Goal: Book appointment/travel/reservation

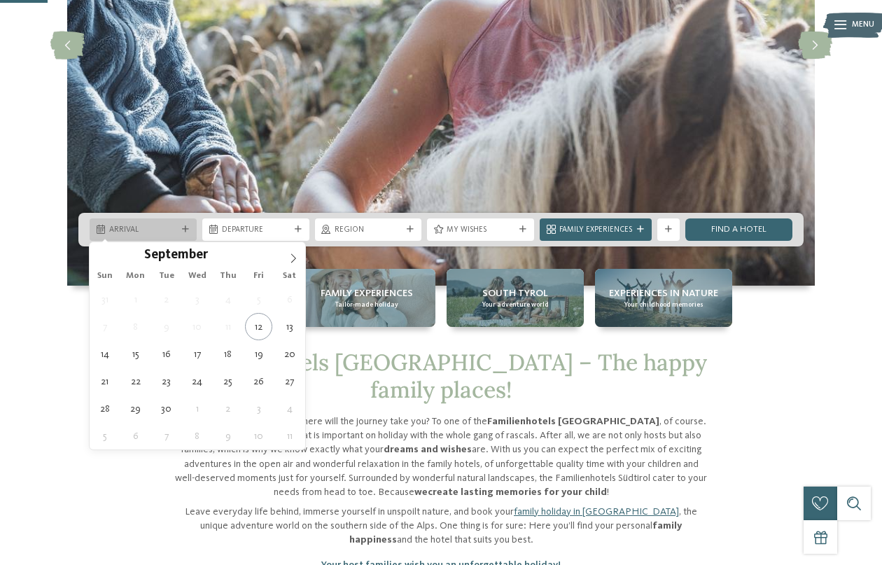
click at [187, 228] on icon at bounding box center [185, 229] width 7 height 7
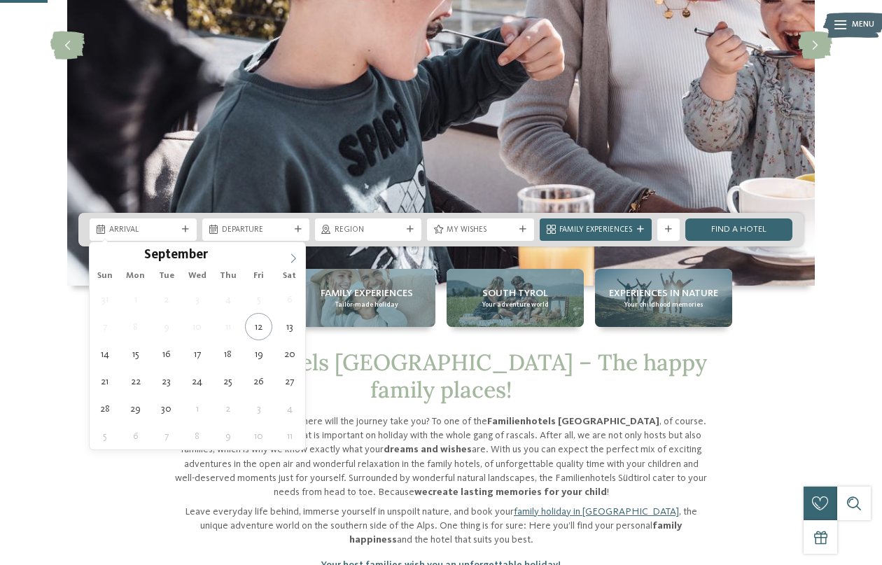
click at [293, 261] on icon at bounding box center [293, 257] width 5 height 9
type input "****"
click at [293, 261] on icon at bounding box center [293, 257] width 5 height 9
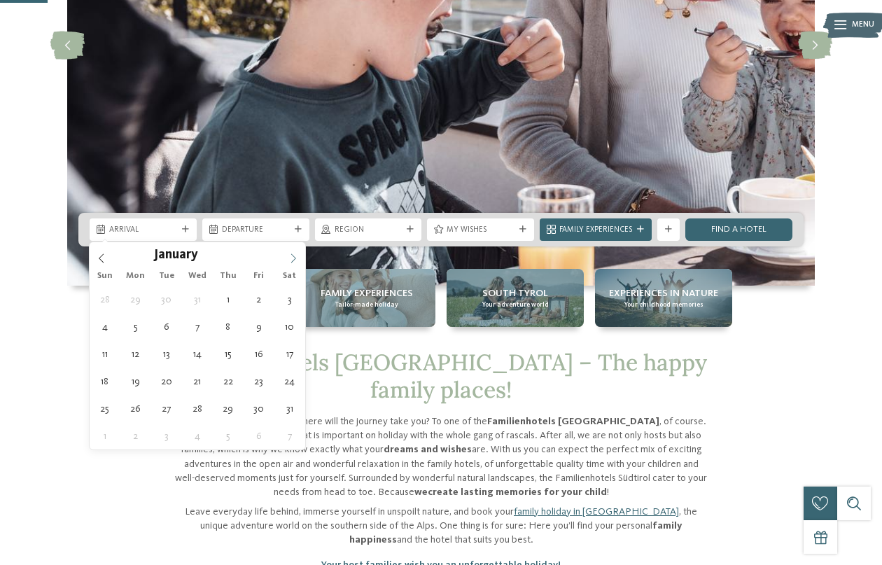
click at [293, 261] on icon at bounding box center [293, 257] width 5 height 9
type div "[DATE]"
type input "****"
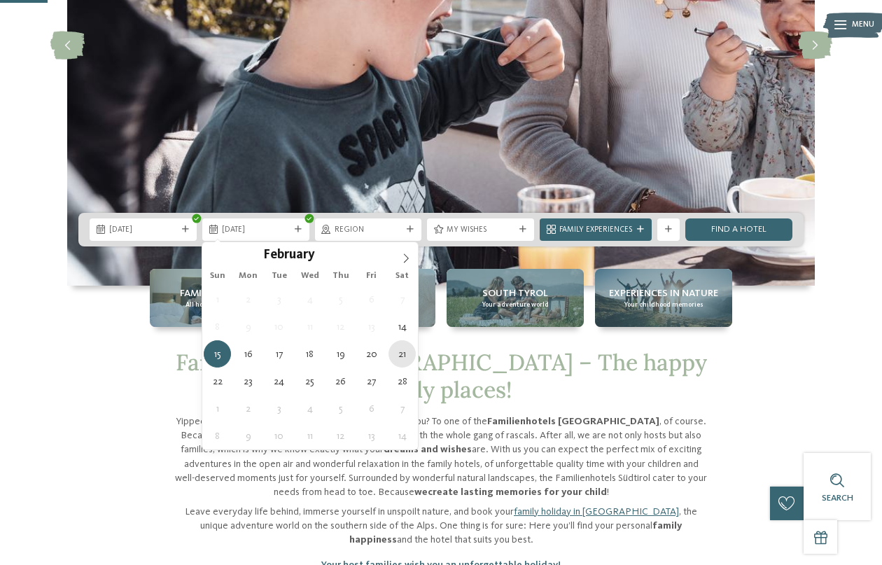
type div "[DATE]"
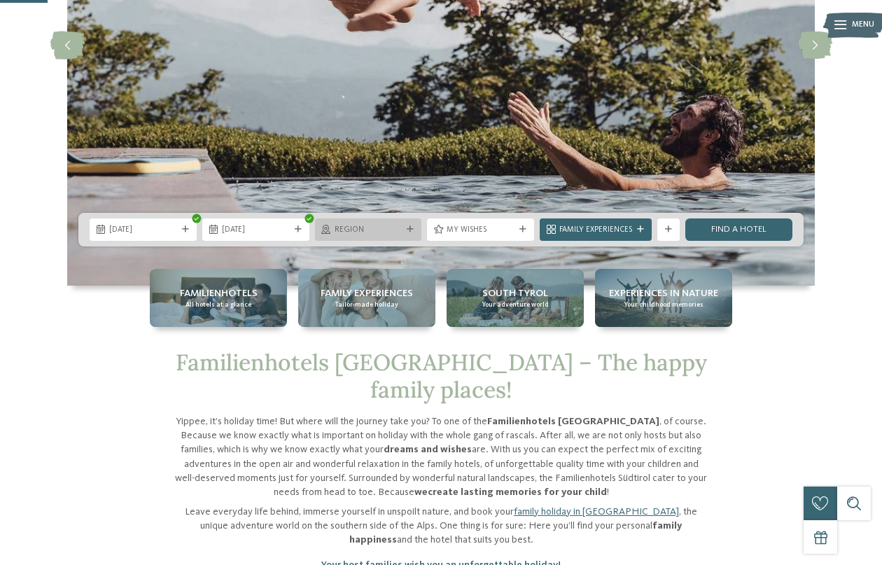
click at [398, 233] on span "Region" at bounding box center [369, 230] width 68 height 11
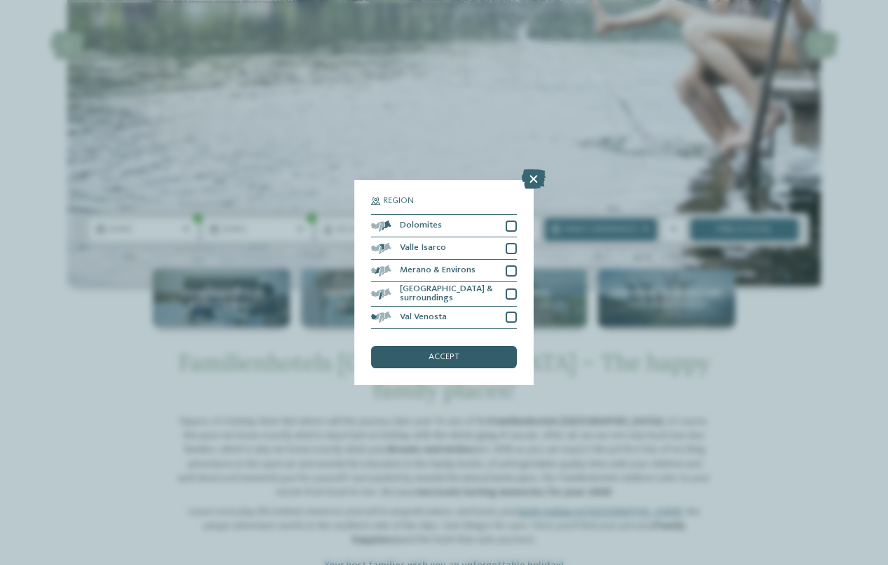
click at [424, 346] on div "accept" at bounding box center [444, 357] width 146 height 22
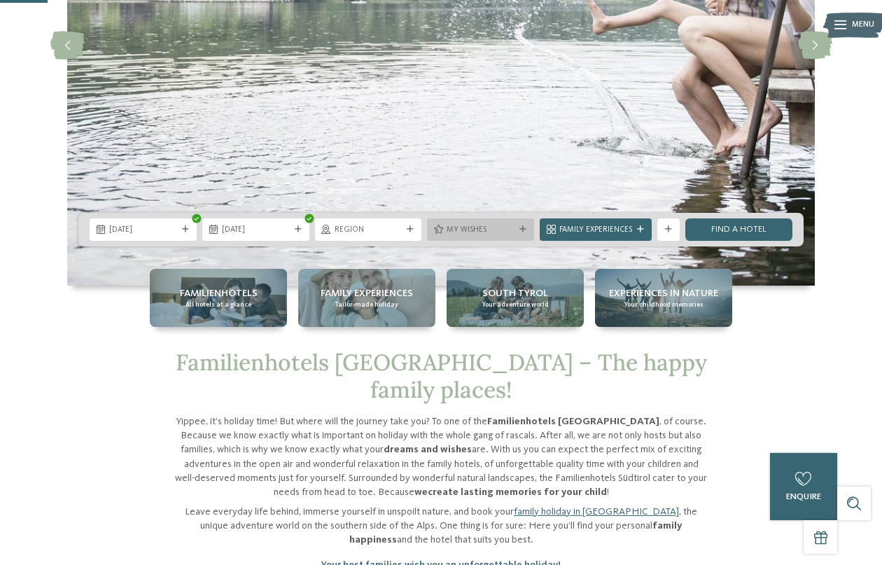
click at [474, 234] on span "My wishes" at bounding box center [481, 230] width 68 height 11
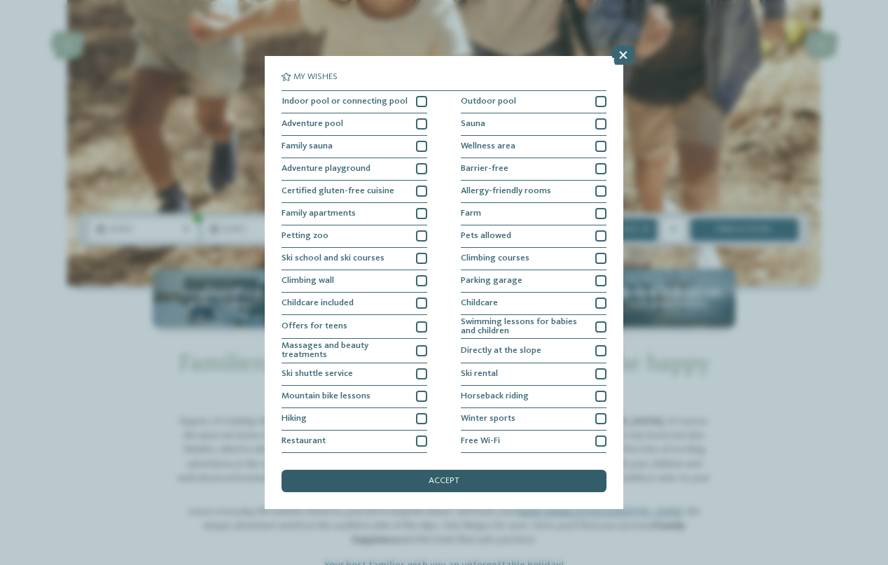
click at [435, 477] on span "accept" at bounding box center [444, 481] width 31 height 9
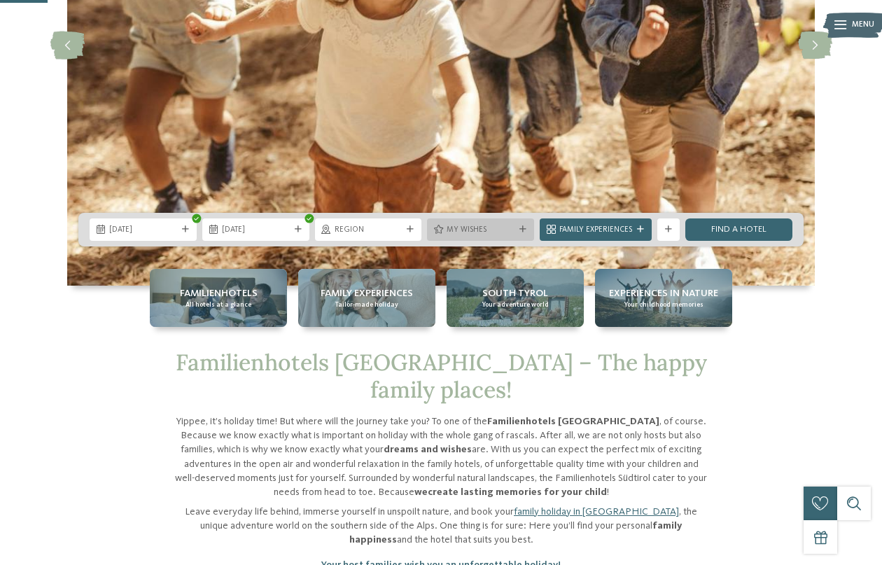
click at [487, 230] on span "My wishes" at bounding box center [481, 230] width 68 height 11
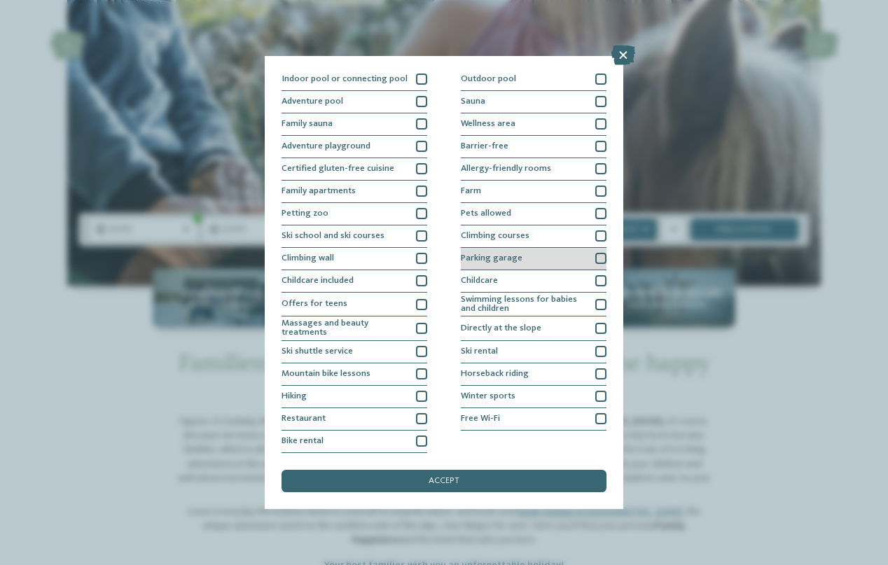
scroll to position [131, 0]
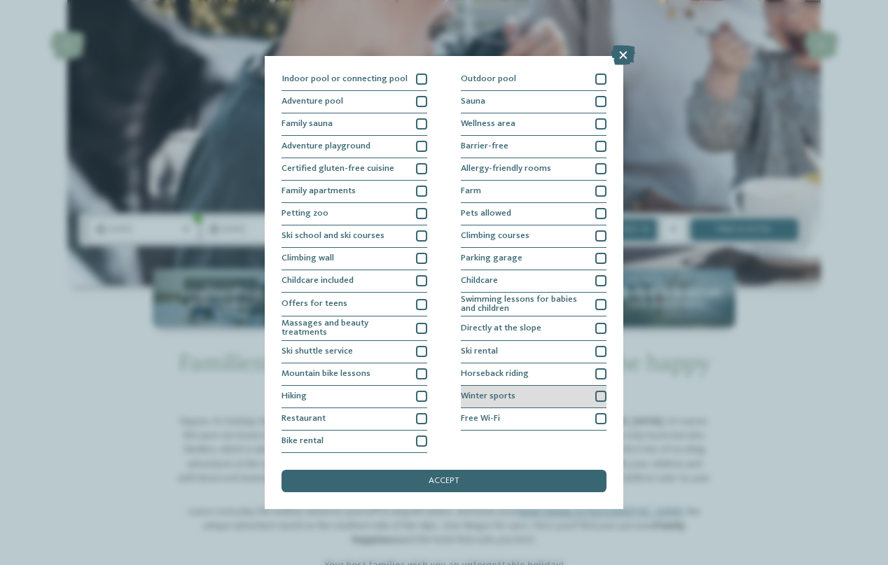
click at [599, 391] on div at bounding box center [600, 396] width 11 height 11
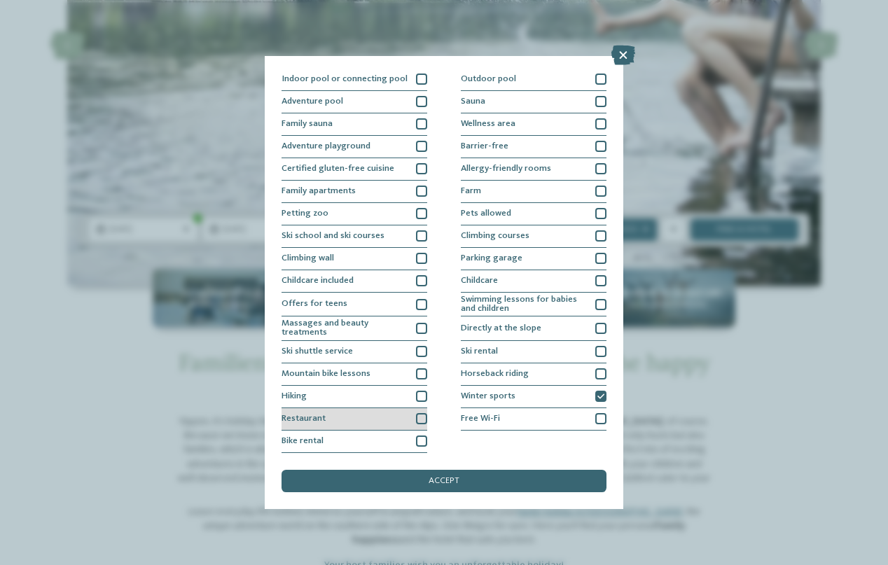
click at [425, 413] on div at bounding box center [421, 418] width 11 height 11
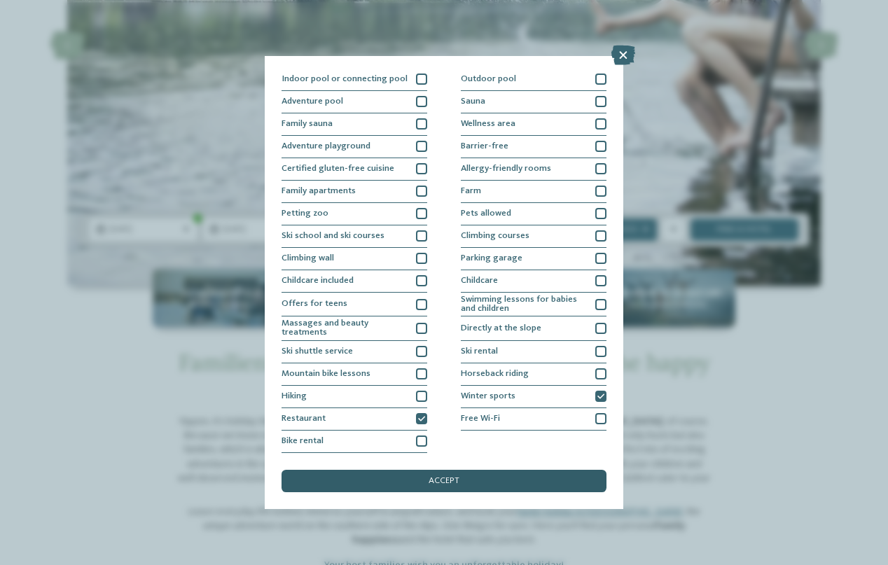
click at [438, 477] on span "accept" at bounding box center [444, 481] width 31 height 9
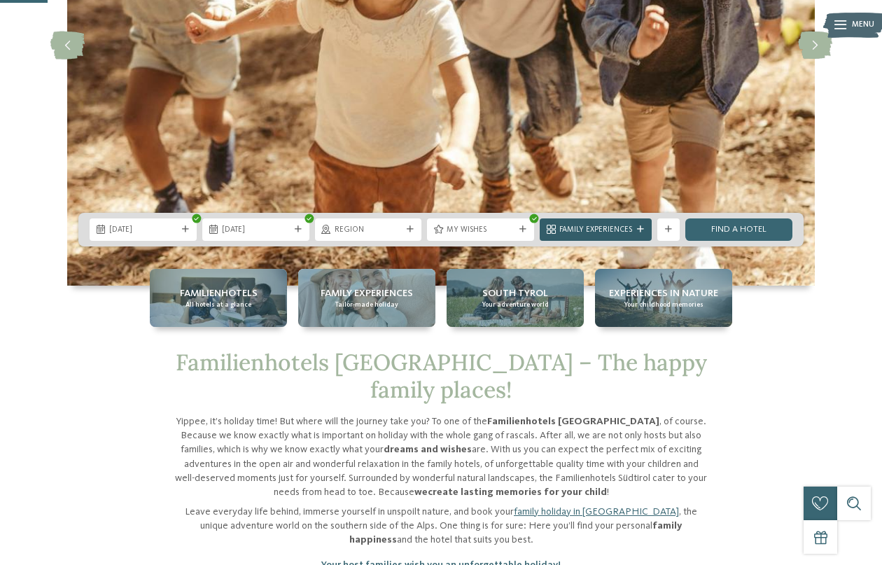
click at [639, 235] on div "Family Experiences" at bounding box center [596, 229] width 112 height 22
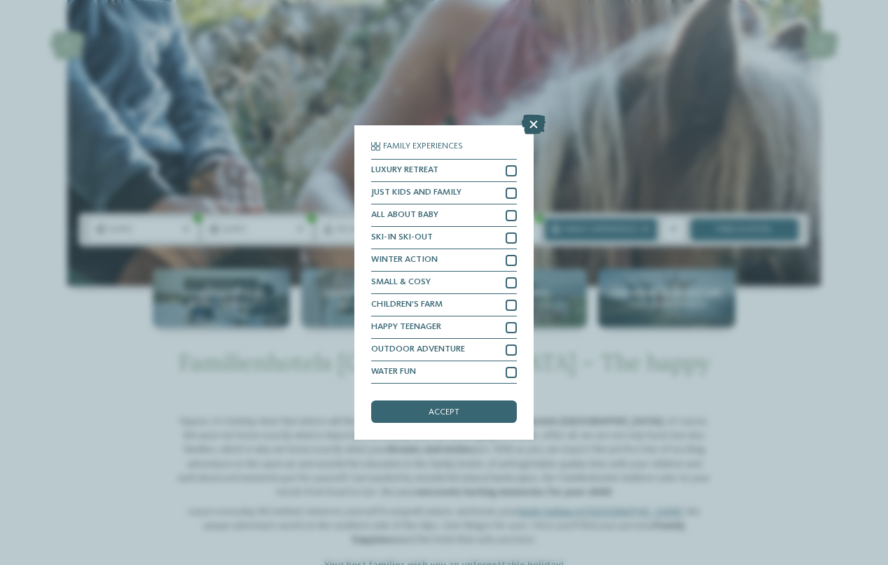
click at [530, 115] on icon at bounding box center [534, 125] width 24 height 20
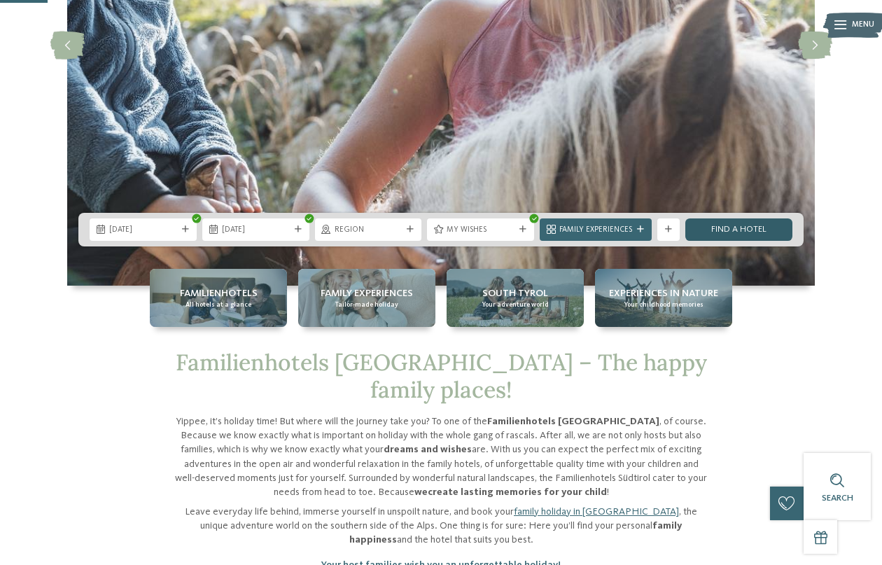
click at [720, 229] on link "Find a hotel" at bounding box center [738, 229] width 107 height 22
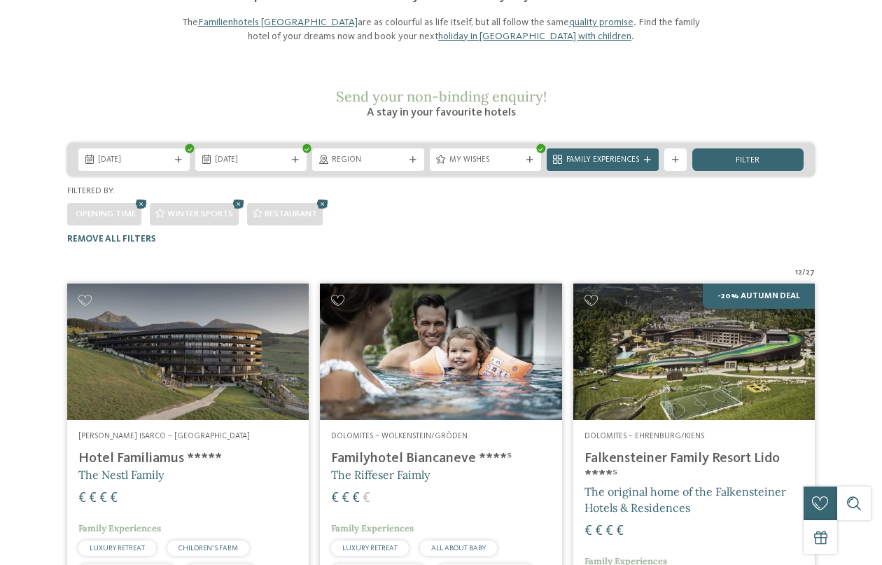
scroll to position [317, 0]
